Goal: Task Accomplishment & Management: Use online tool/utility

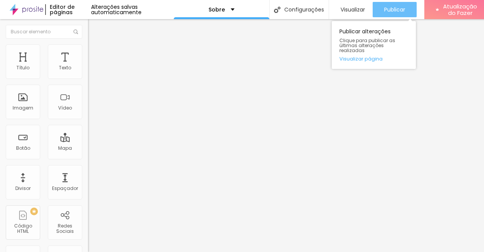
click at [393, 6] on font "Publicar" at bounding box center [395, 10] width 21 height 8
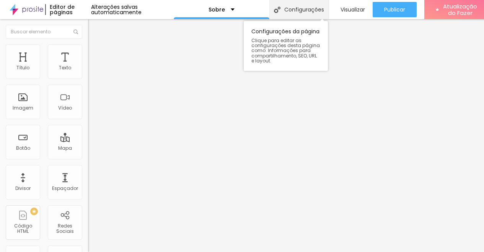
click at [295, 12] on font "Configurações" at bounding box center [305, 10] width 40 height 8
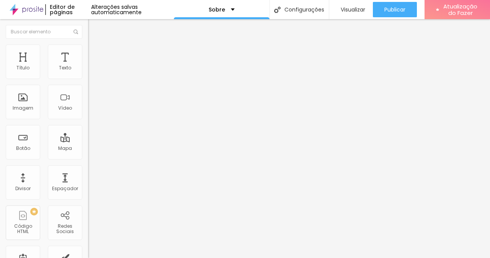
click at [380, 257] on div "Configurações da página" at bounding box center [245, 263] width 490 height 11
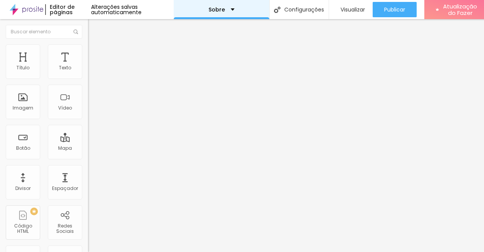
click at [236, 11] on div "Sobre" at bounding box center [222, 9] width 96 height 19
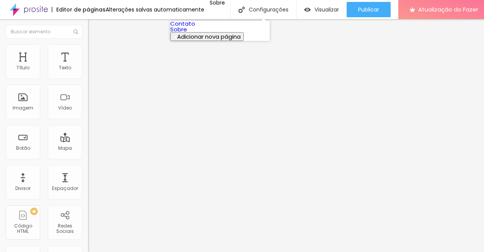
click at [215, 41] on font "Adicionar nova página" at bounding box center [209, 37] width 64 height 8
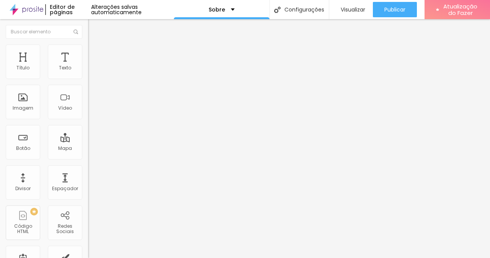
type input "M"
type input "meu site"
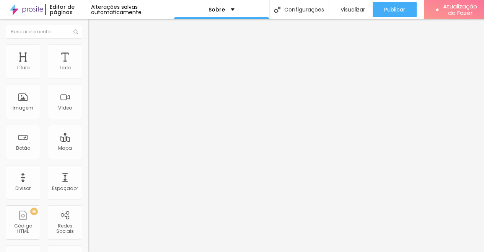
click at [30, 12] on img at bounding box center [27, 9] width 34 height 19
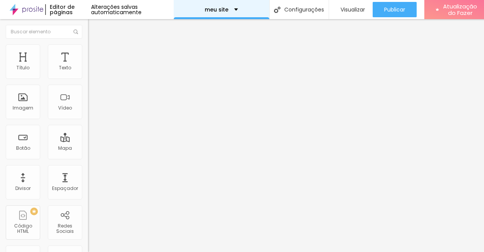
click at [231, 10] on div "meu site" at bounding box center [221, 9] width 33 height 5
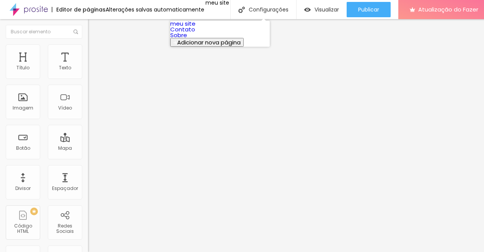
click at [196, 25] on link "meu site" at bounding box center [182, 24] width 25 height 8
